Goal: Obtain resource: Obtain resource

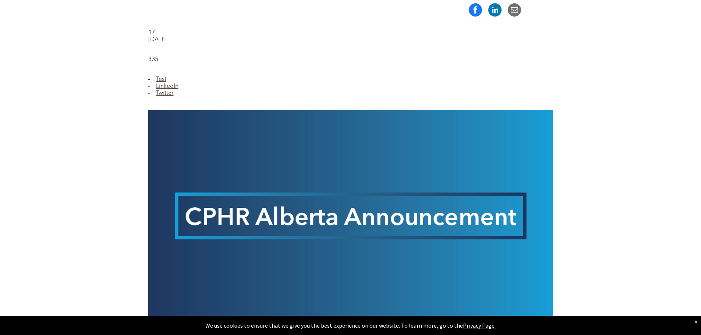
scroll to position [331, 0]
click at [298, 186] on img at bounding box center [350, 216] width 405 height 212
click at [163, 76] on link "Test" at bounding box center [161, 79] width 10 height 6
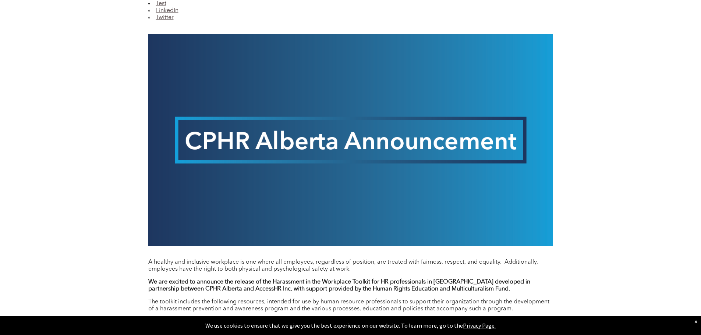
scroll to position [552, 0]
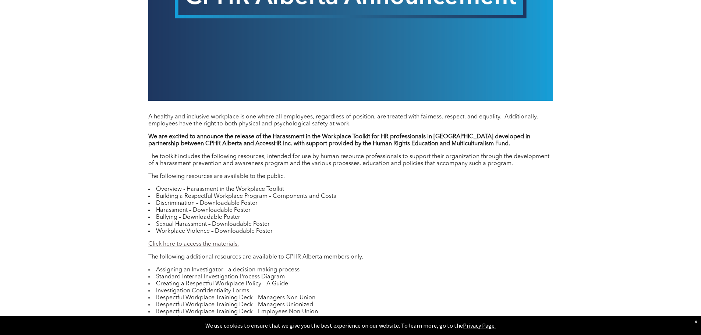
click at [221, 241] on link "Click here to access the materials." at bounding box center [193, 244] width 91 height 6
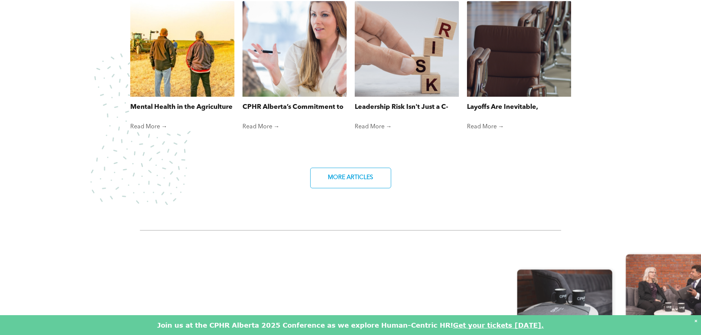
scroll to position [589, 0]
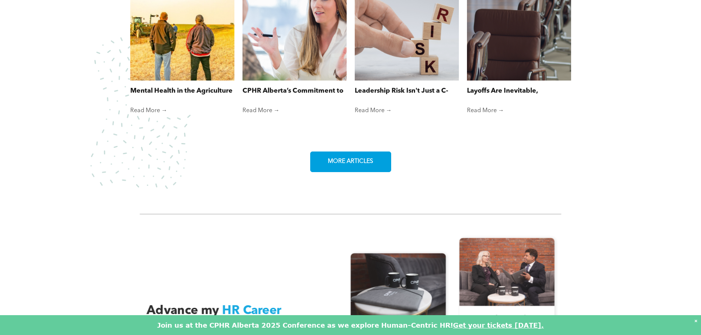
click at [371, 155] on span "MORE ARTICLES" at bounding box center [350, 162] width 50 height 14
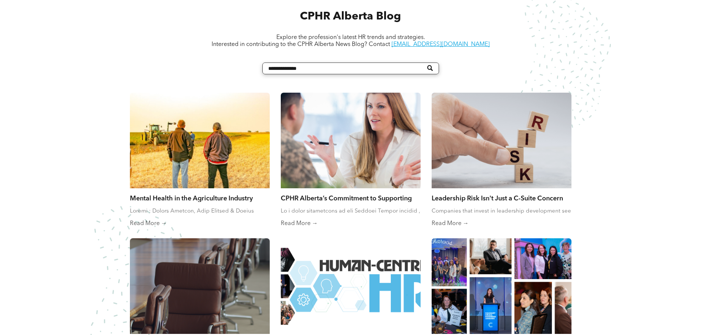
scroll to position [295, 0]
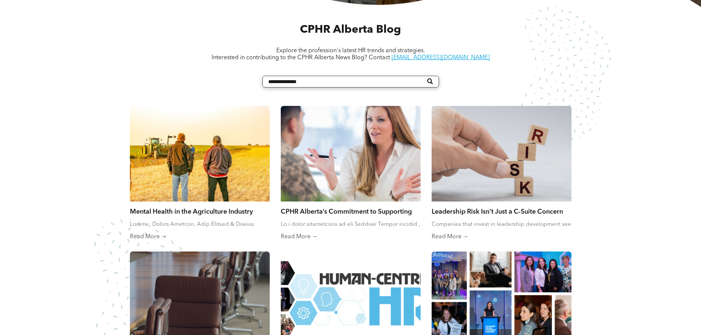
click at [389, 85] on input "Search" at bounding box center [350, 82] width 177 height 12
drag, startPoint x: 279, startPoint y: 83, endPoint x: 257, endPoint y: 83, distance: 22.5
click at [257, 83] on div "CPHR Alberta Blog Explore the profession's latest HR trends and strategies. Int…" at bounding box center [351, 243] width 442 height 442
type input "**********"
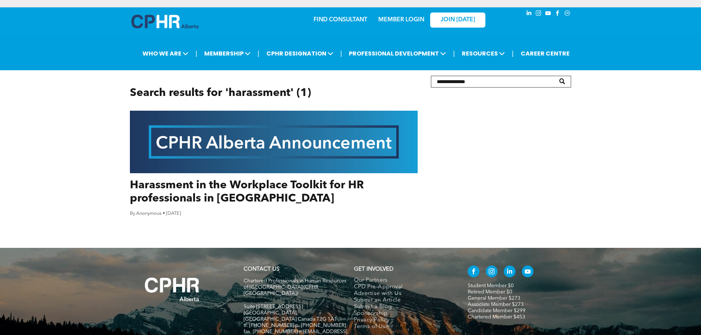
click at [324, 140] on div at bounding box center [274, 142] width 288 height 63
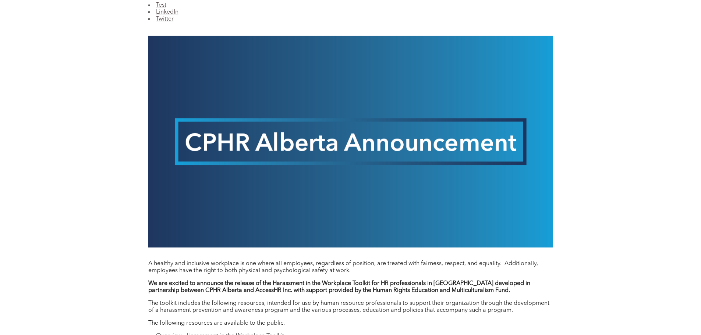
scroll to position [405, 0]
click at [348, 140] on img at bounding box center [350, 142] width 405 height 212
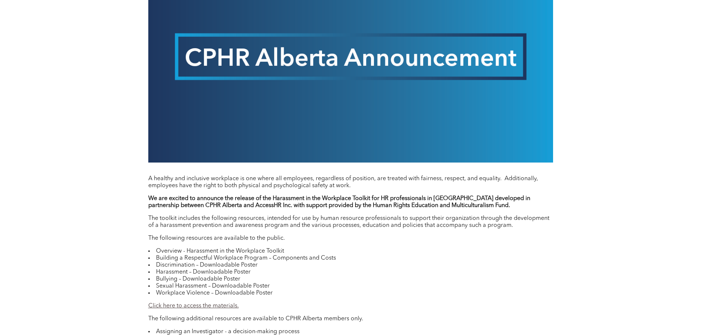
scroll to position [515, 0]
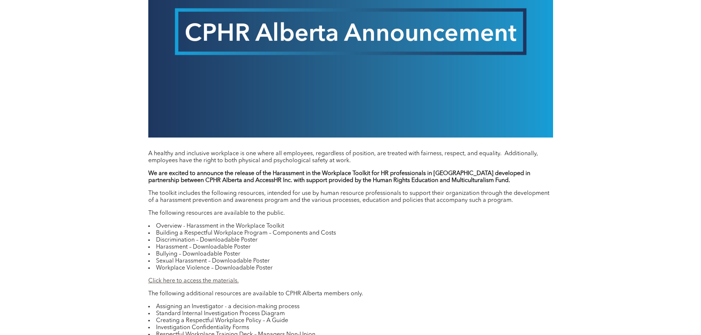
click at [208, 278] on link "Click here to access the materials." at bounding box center [193, 281] width 91 height 6
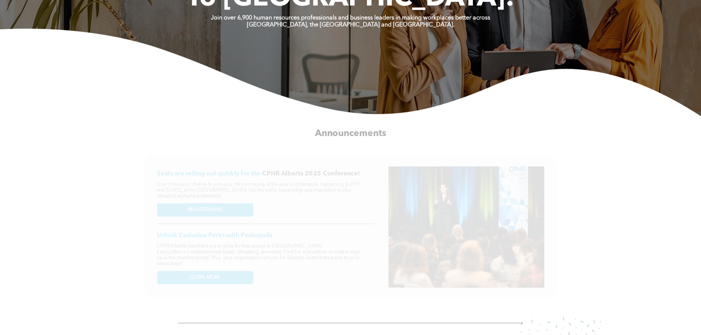
scroll to position [258, 0]
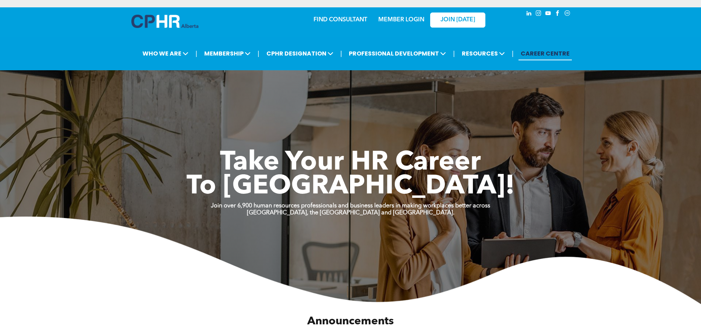
scroll to position [589, 0]
